Goal: Communication & Community: Answer question/provide support

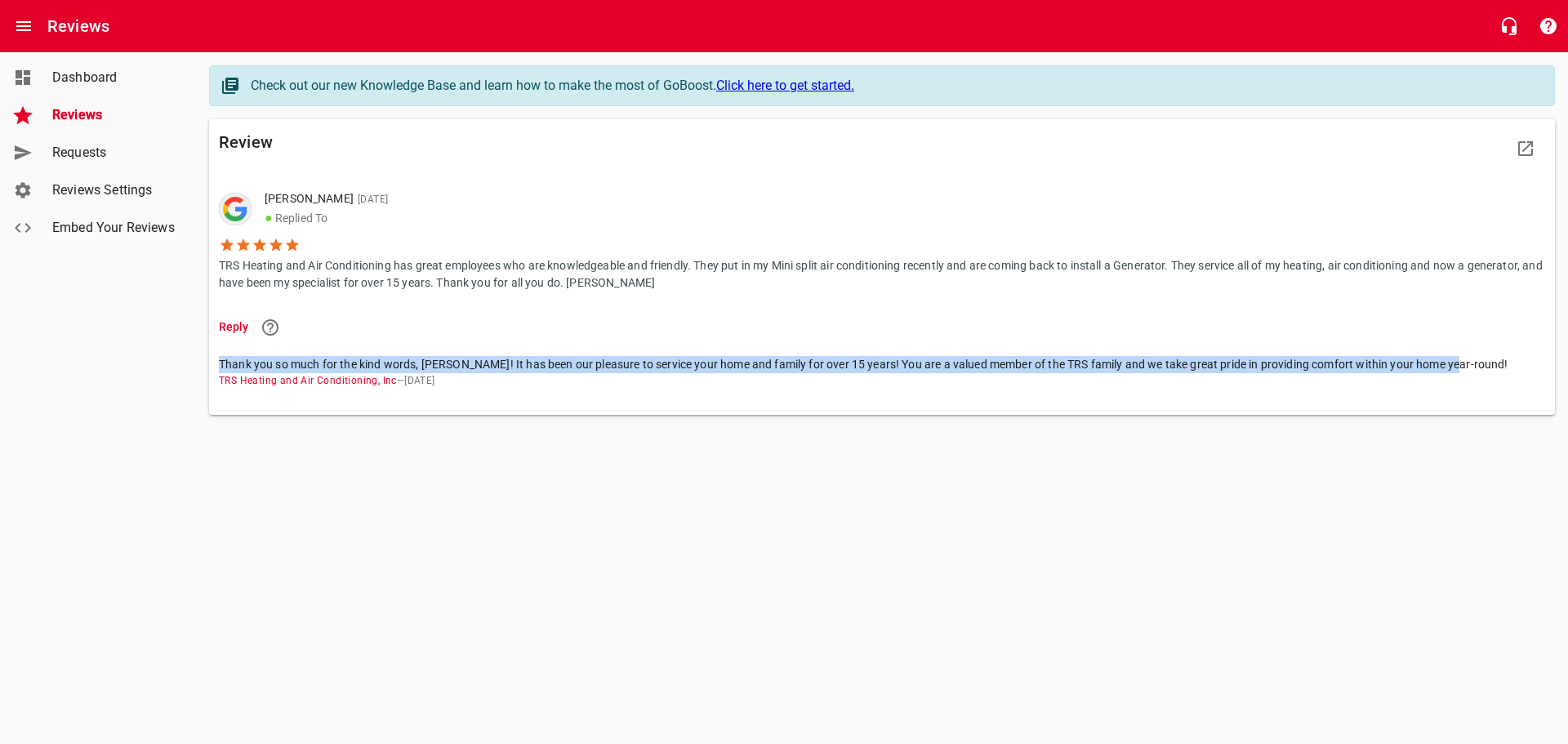
drag, startPoint x: 222, startPoint y: 364, endPoint x: 1462, endPoint y: 363, distance: 1240.0
click at [1462, 363] on span "Thank you so much for the kind words, [PERSON_NAME]! It has been our pleasure t…" at bounding box center [875, 364] width 1313 height 17
copy span "Thank you so much for the kind words, [PERSON_NAME]! It has been our pleasure t…"
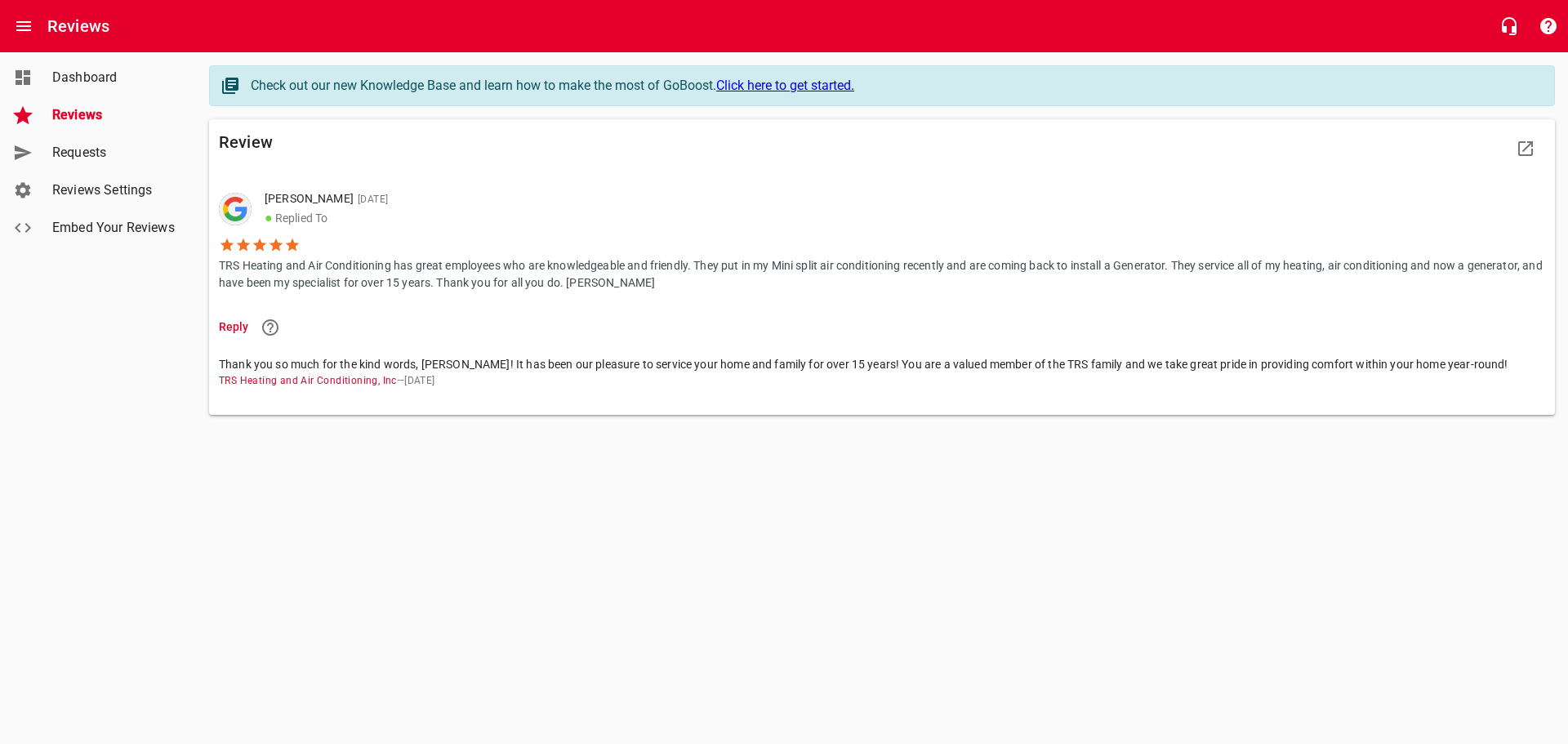
click at [249, 326] on li "Reply" at bounding box center [882, 327] width 1327 height 40
click at [232, 328] on li "Reply" at bounding box center [882, 327] width 1327 height 40
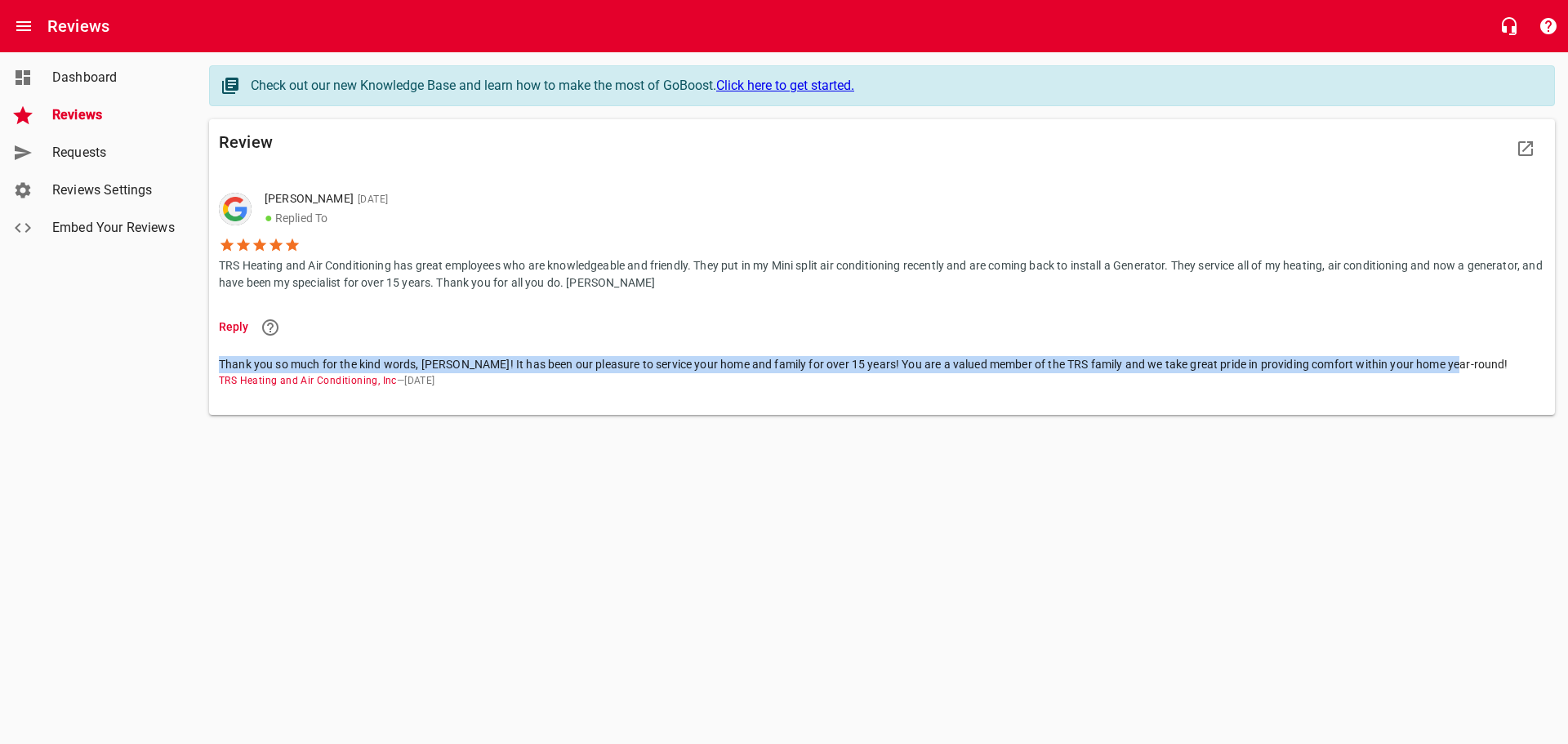
drag, startPoint x: 219, startPoint y: 359, endPoint x: 1466, endPoint y: 348, distance: 1247.0
click at [1466, 348] on li "Thank you so much for the kind words, [PERSON_NAME]! It has been our pleasure t…" at bounding box center [882, 372] width 1327 height 51
copy span "Thank you so much for the kind words, [PERSON_NAME]! It has been our pleasure t…"
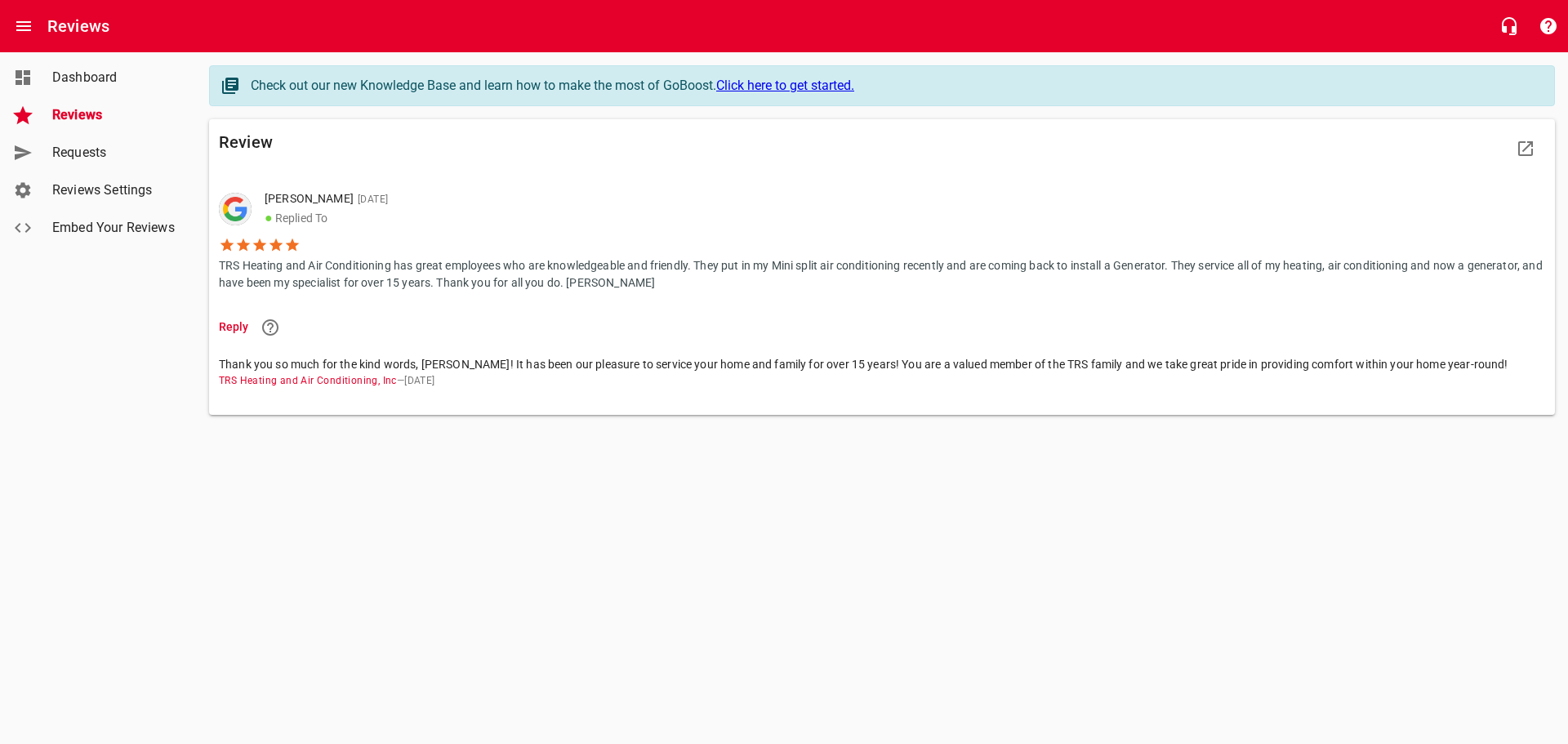
click at [545, 176] on li "[PERSON_NAME] [DATE] ● Replied To TRS Heating and Air Conditioning has great em…" at bounding box center [882, 241] width 1327 height 132
